Goal: Find specific page/section: Find specific page/section

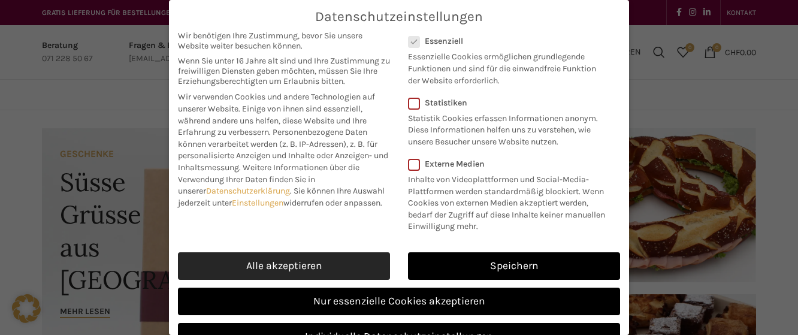
click at [343, 276] on link "Alle akzeptieren" at bounding box center [284, 266] width 212 height 28
checkbox input "true"
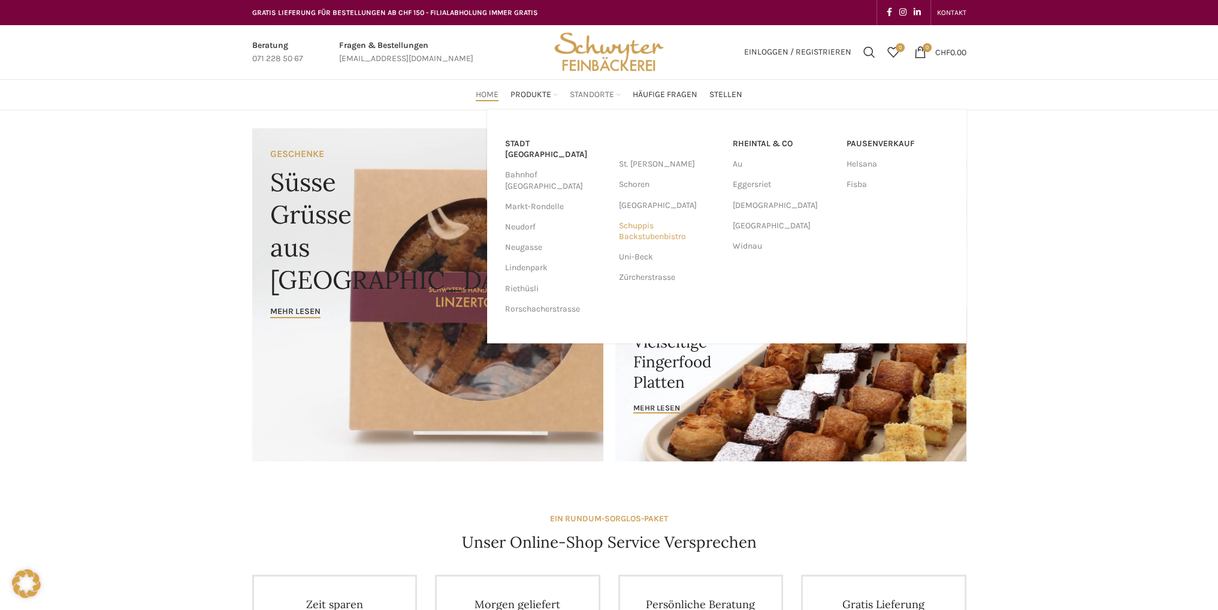
click at [631, 230] on link "Schuppis Backstubenbistro" at bounding box center [670, 231] width 102 height 31
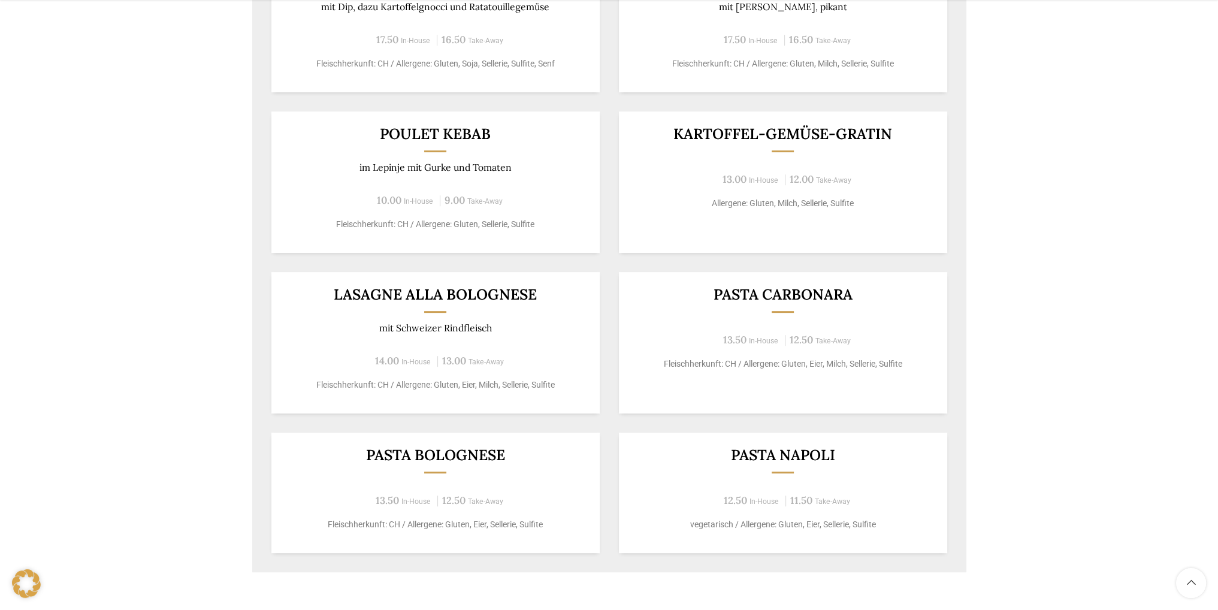
scroll to position [839, 0]
